Goal: Information Seeking & Learning: Learn about a topic

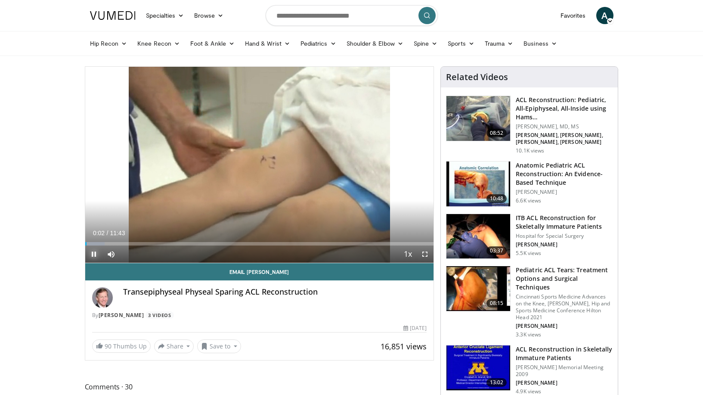
click at [96, 255] on span "Video Player" at bounding box center [93, 253] width 17 height 17
click at [302, 18] on input "Search topics, interventions" at bounding box center [352, 15] width 172 height 21
type input "**********"
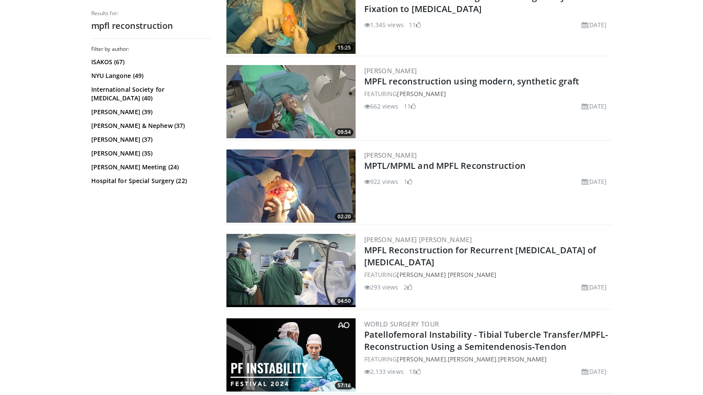
scroll to position [473, 0]
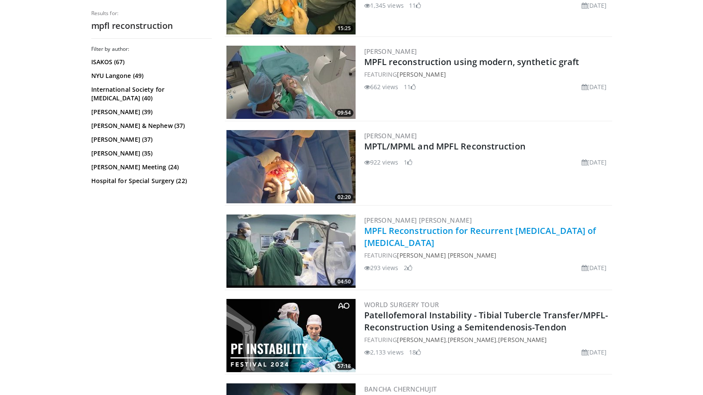
click at [430, 227] on link "MPFL Reconstruction for Recurrent [MEDICAL_DATA] of [MEDICAL_DATA]" at bounding box center [480, 237] width 232 height 24
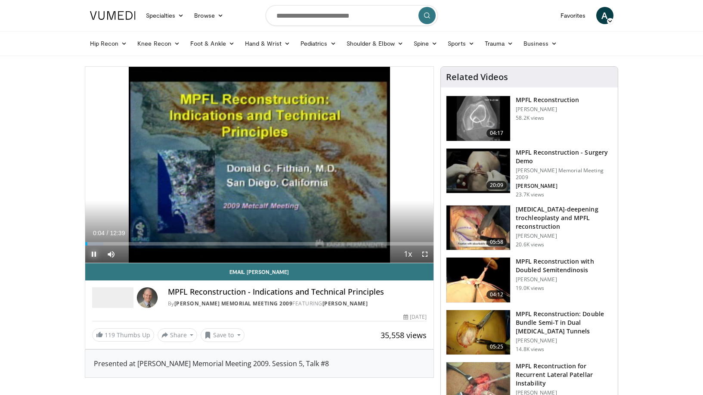
click at [93, 258] on span "Video Player" at bounding box center [93, 253] width 17 height 17
click at [569, 263] on h3 "MPFL Reconstruction with Doubled Semitendinosis" at bounding box center [564, 265] width 97 height 17
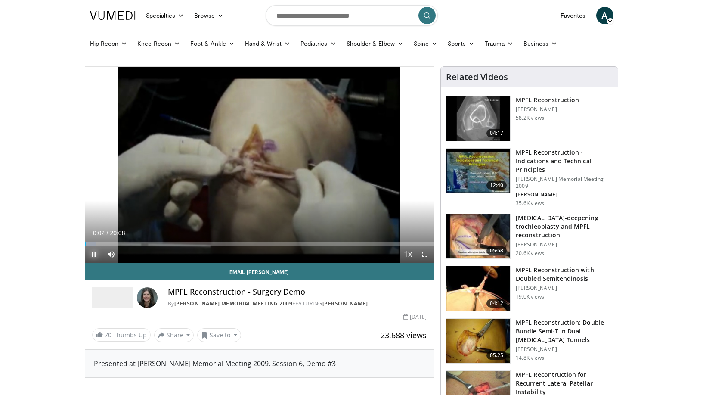
click at [96, 249] on span "Video Player" at bounding box center [93, 253] width 17 height 17
click at [518, 102] on h3 "MPFL Reconstruction" at bounding box center [547, 100] width 63 height 9
